Goal: Task Accomplishment & Management: Manage account settings

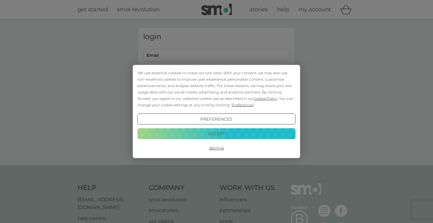
click at [198, 128] on button "Accept" at bounding box center [216, 133] width 158 height 11
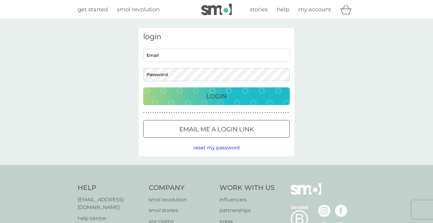
click at [199, 128] on p "Email me a login link" at bounding box center [216, 129] width 74 height 10
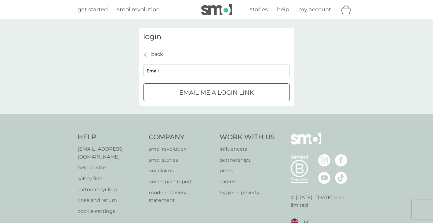
click at [191, 73] on input "Email" at bounding box center [216, 70] width 146 height 13
type input "[EMAIL_ADDRESS][DOMAIN_NAME]"
click at [193, 94] on p "Email me a login link" at bounding box center [216, 93] width 74 height 10
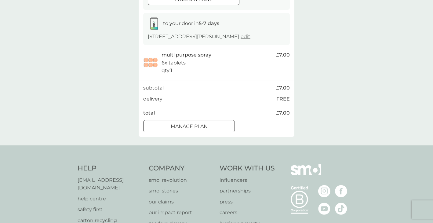
scroll to position [93, 0]
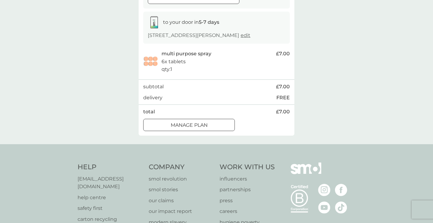
click at [211, 135] on div "order date 12 Sep 3 days left for changes i need it now to your door in 5-7 day…" at bounding box center [217, 49] width 156 height 171
click at [211, 129] on div "Manage plan" at bounding box center [188, 125] width 91 height 8
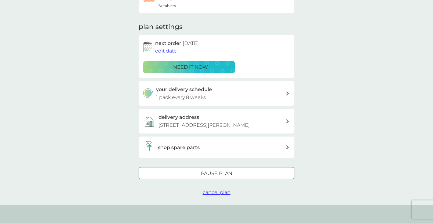
scroll to position [69, 0]
click at [216, 195] on span "cancel plan" at bounding box center [217, 192] width 28 height 6
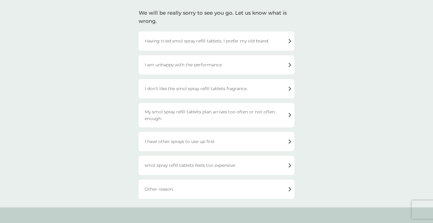
scroll to position [41, 0]
click at [201, 185] on div "Other reason." at bounding box center [217, 188] width 156 height 19
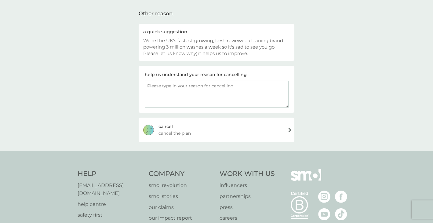
click at [197, 93] on textarea at bounding box center [217, 94] width 144 height 27
type textarea "I have loads in the cupboard!"
click at [183, 130] on span "cancel the plan" at bounding box center [174, 133] width 32 height 7
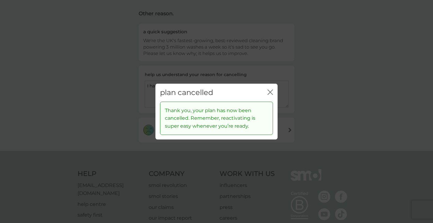
click at [269, 93] on icon "close" at bounding box center [269, 91] width 5 height 5
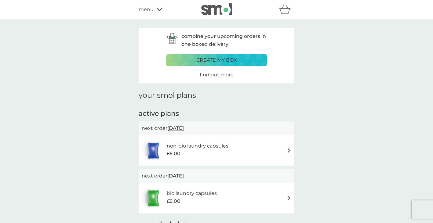
click at [148, 10] on span "menu" at bounding box center [146, 9] width 15 height 8
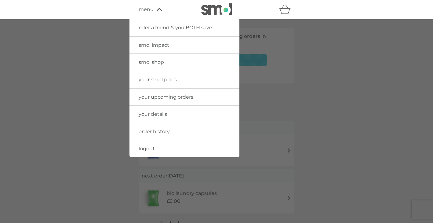
click at [140, 112] on span "your details" at bounding box center [153, 114] width 28 height 6
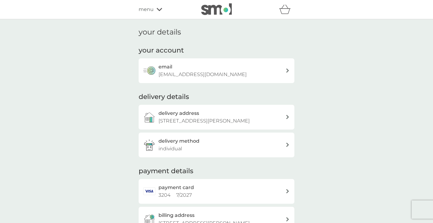
click at [148, 8] on span "menu" at bounding box center [146, 9] width 15 height 8
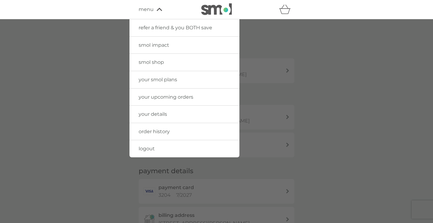
click at [143, 85] on link "your smol plans" at bounding box center [184, 79] width 110 height 17
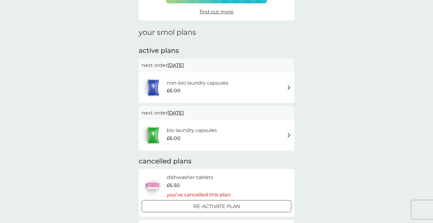
scroll to position [64, 0]
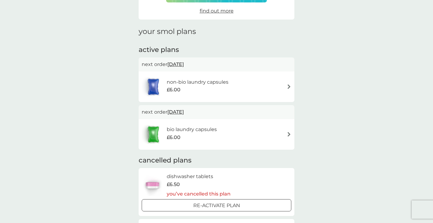
click at [194, 127] on h6 "bio laundry capsules" at bounding box center [192, 129] width 50 height 8
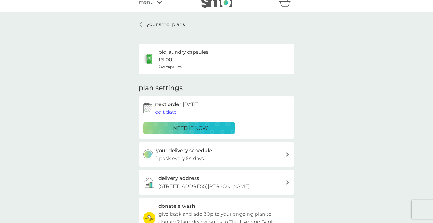
scroll to position [11, 0]
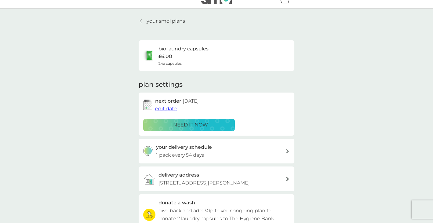
click at [189, 149] on h3 "your delivery schedule" at bounding box center [184, 147] width 56 height 8
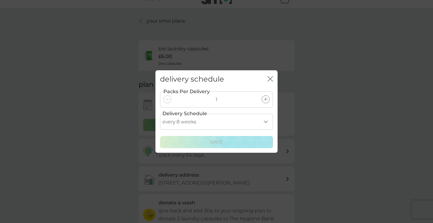
click at [194, 125] on select "every 1 week every 2 weeks every 3 weeks every 4 weeks every 5 weeks every 6 we…" at bounding box center [216, 121] width 113 height 16
select select "84"
click at [160, 113] on select "every 1 week every 2 weeks every 3 weeks every 4 weeks every 5 weeks every 6 we…" at bounding box center [216, 121] width 113 height 16
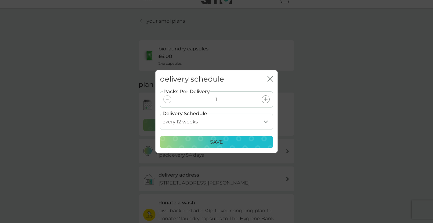
click at [196, 143] on div "Save" at bounding box center [216, 142] width 105 height 8
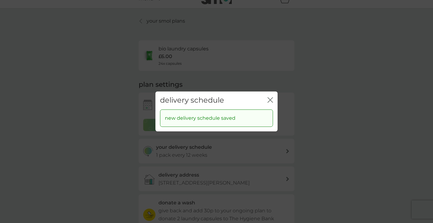
click at [271, 99] on icon "close" at bounding box center [271, 99] width 2 height 5
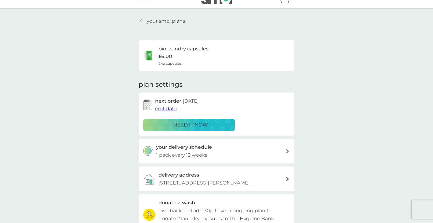
click at [173, 108] on span "edit date" at bounding box center [166, 109] width 22 height 6
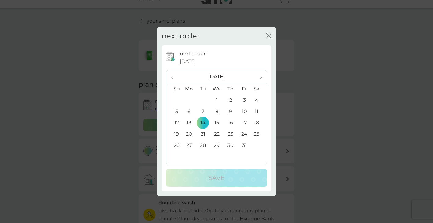
click at [259, 77] on span "›" at bounding box center [259, 76] width 6 height 13
click at [176, 112] on td "2" at bounding box center [174, 111] width 16 height 11
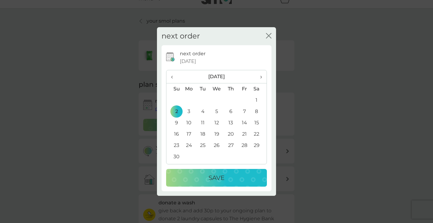
click at [243, 110] on td "7" at bounding box center [244, 111] width 14 height 11
click at [218, 179] on p "Save" at bounding box center [216, 178] width 16 height 10
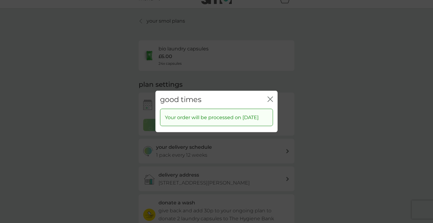
click at [270, 96] on icon "close" at bounding box center [269, 98] width 5 height 5
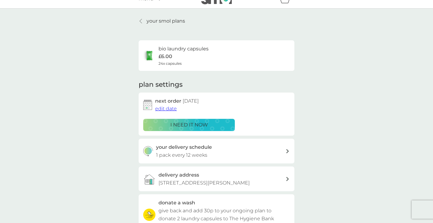
scroll to position [0, 0]
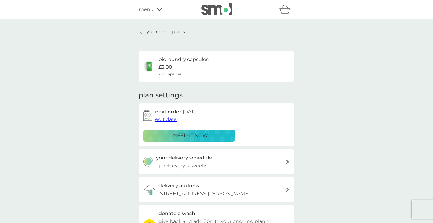
click at [153, 33] on p "your smol plans" at bounding box center [165, 32] width 38 height 8
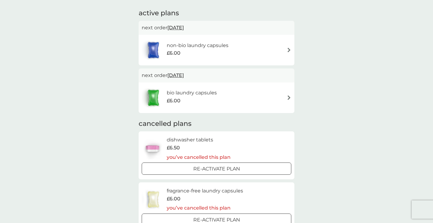
scroll to position [110, 0]
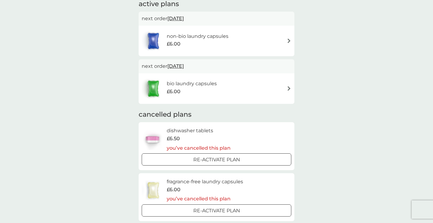
click at [182, 40] on div "£6.00" at bounding box center [198, 44] width 62 height 8
